Goal: Navigation & Orientation: Find specific page/section

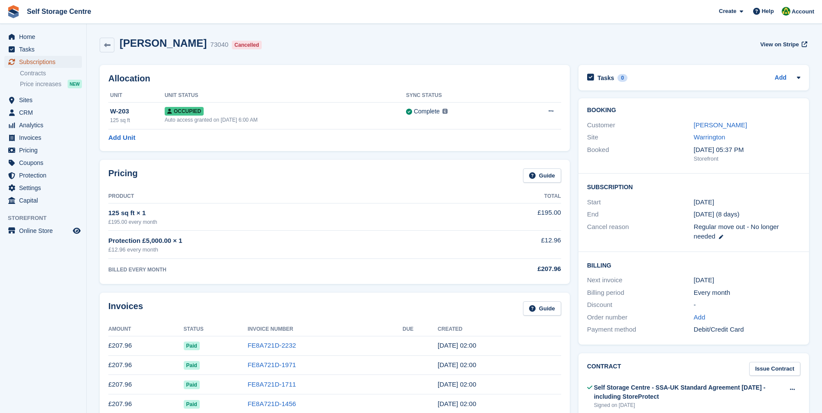
click at [36, 62] on span "Subscriptions" at bounding box center [45, 62] width 52 height 12
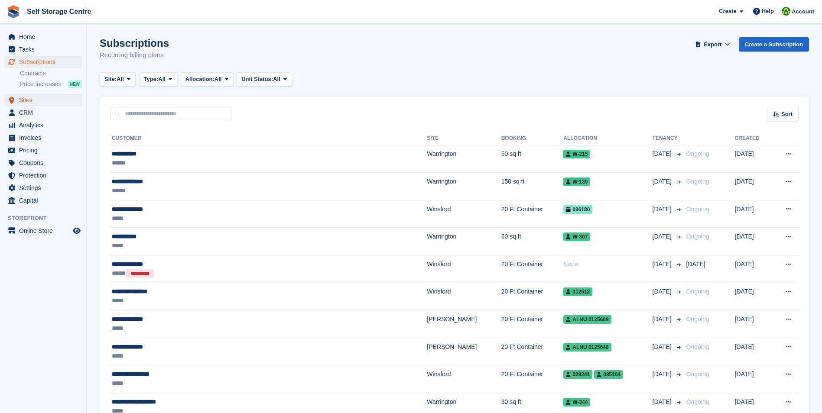
click at [39, 101] on span "Sites" at bounding box center [45, 100] width 52 height 12
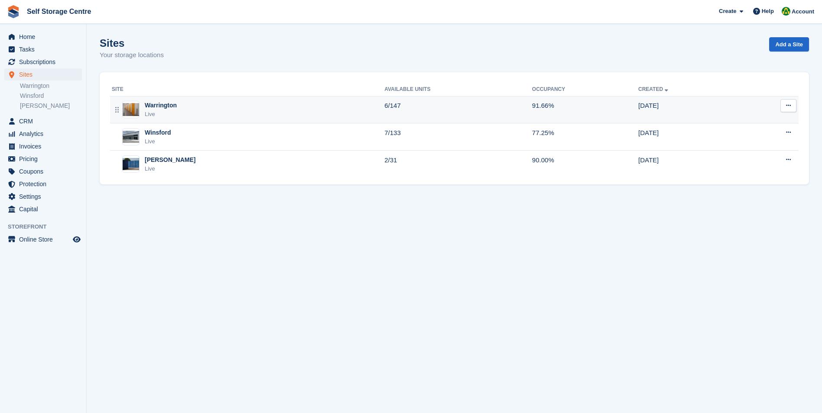
click at [151, 105] on div "Warrington" at bounding box center [161, 105] width 32 height 9
